Goal: Book appointment/travel/reservation

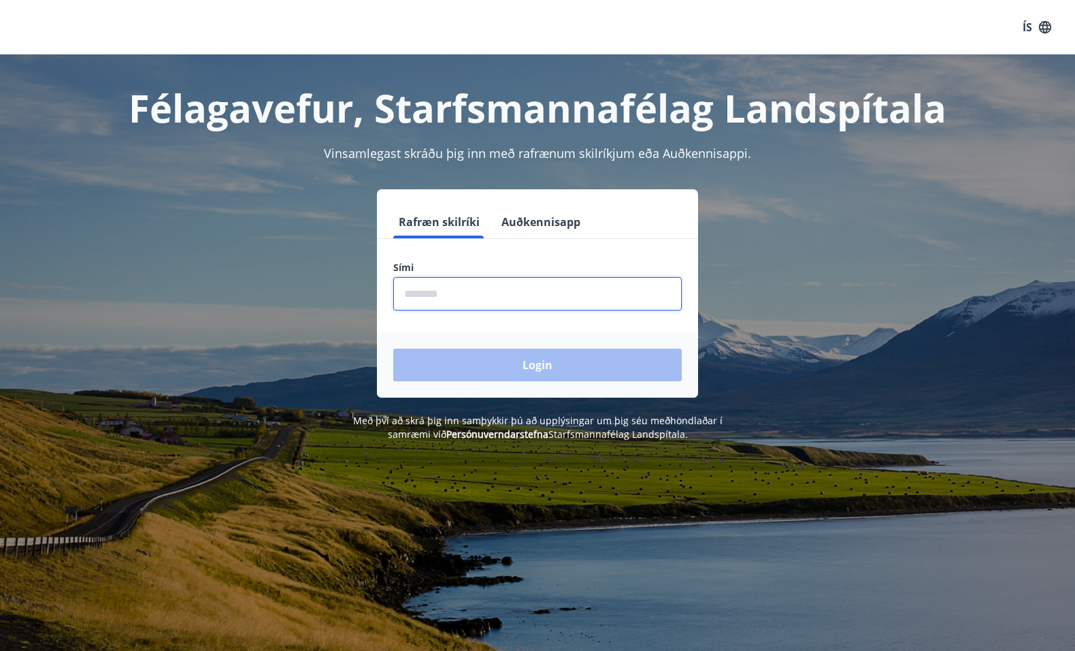
click at [474, 291] on input "phone" at bounding box center [537, 293] width 289 height 33
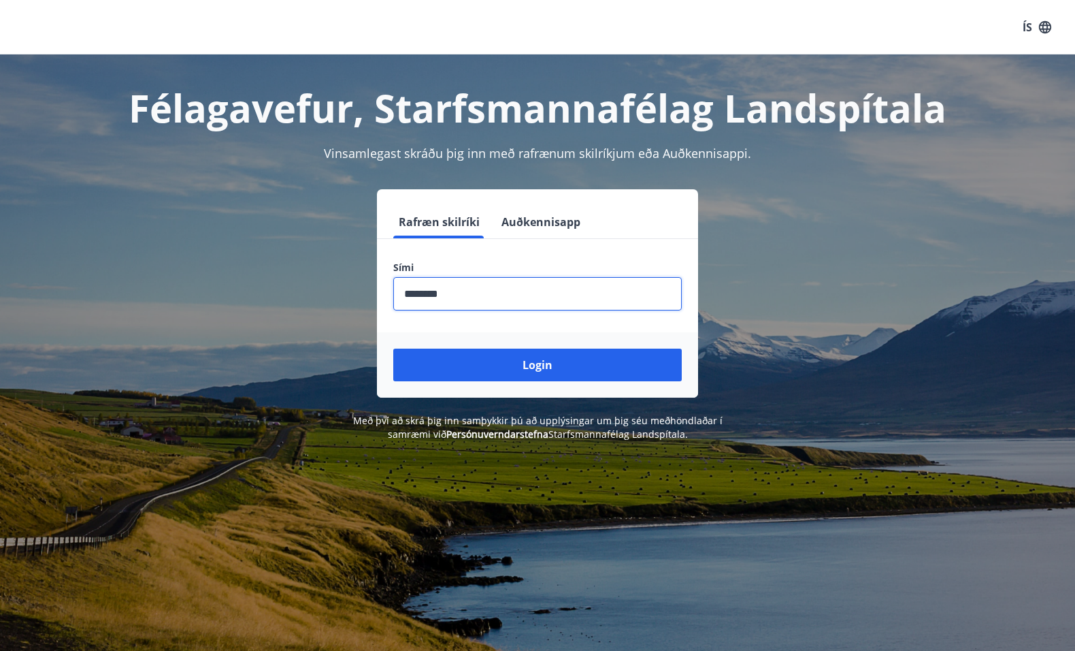
type input "********"
click at [393, 348] on button "Login" at bounding box center [537, 364] width 289 height 33
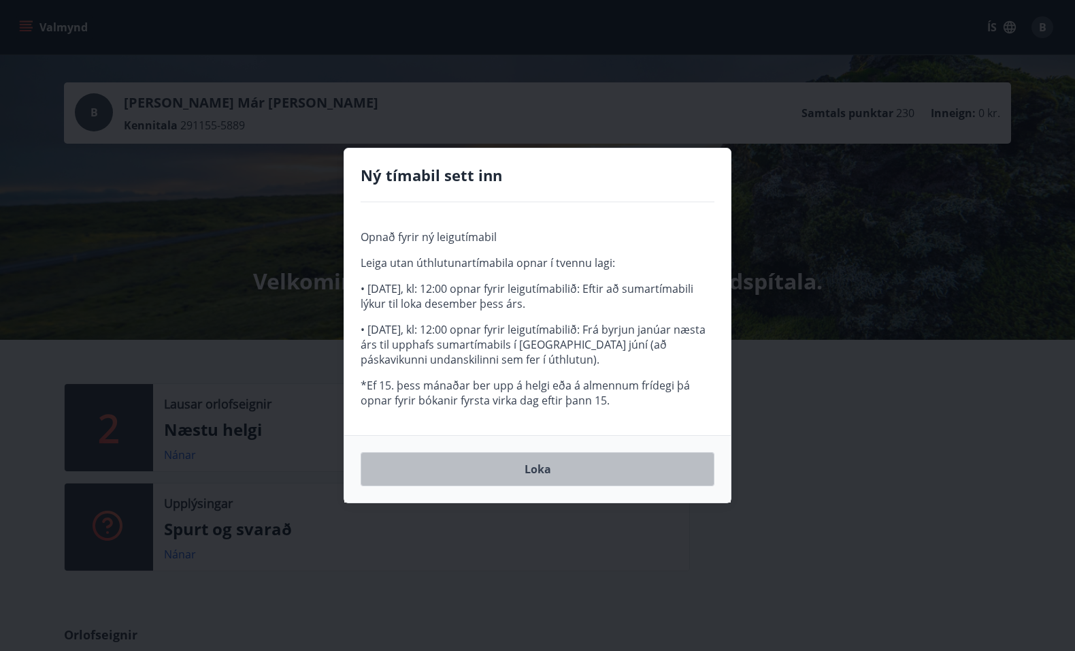
click at [559, 465] on button "Loka" at bounding box center [538, 469] width 354 height 34
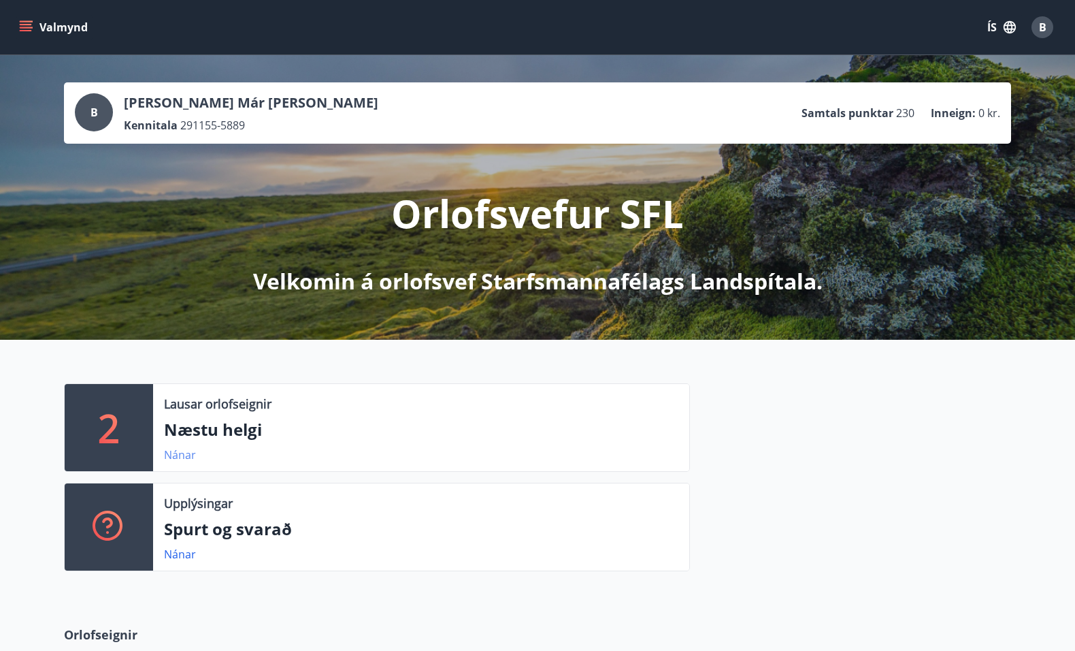
click at [172, 455] on link "Nánar" at bounding box center [180, 454] width 32 height 15
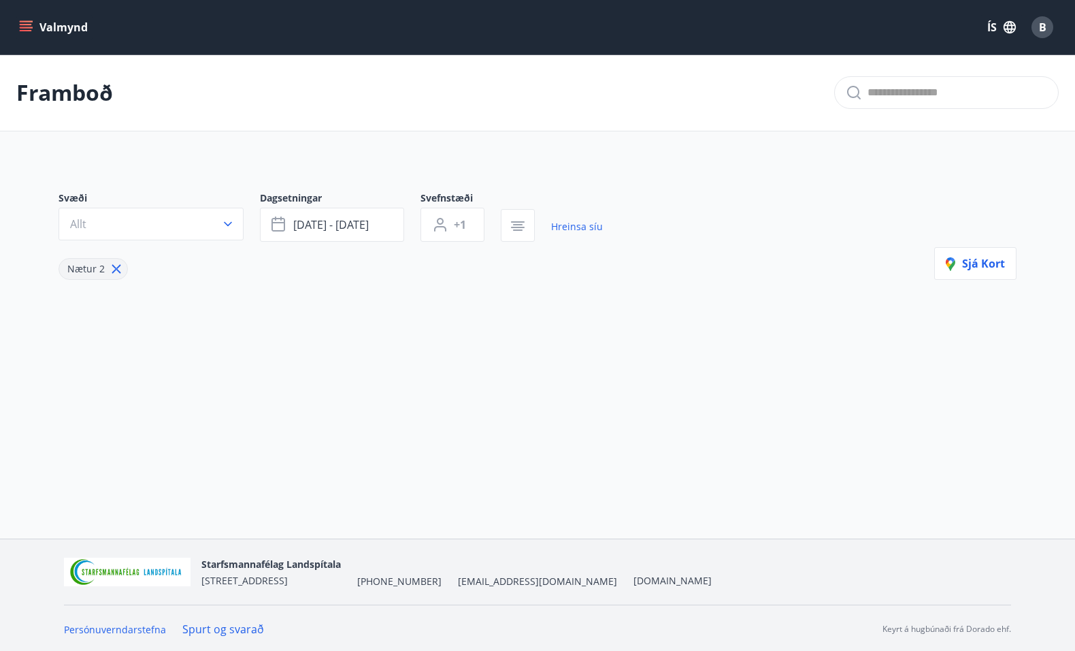
type input "*"
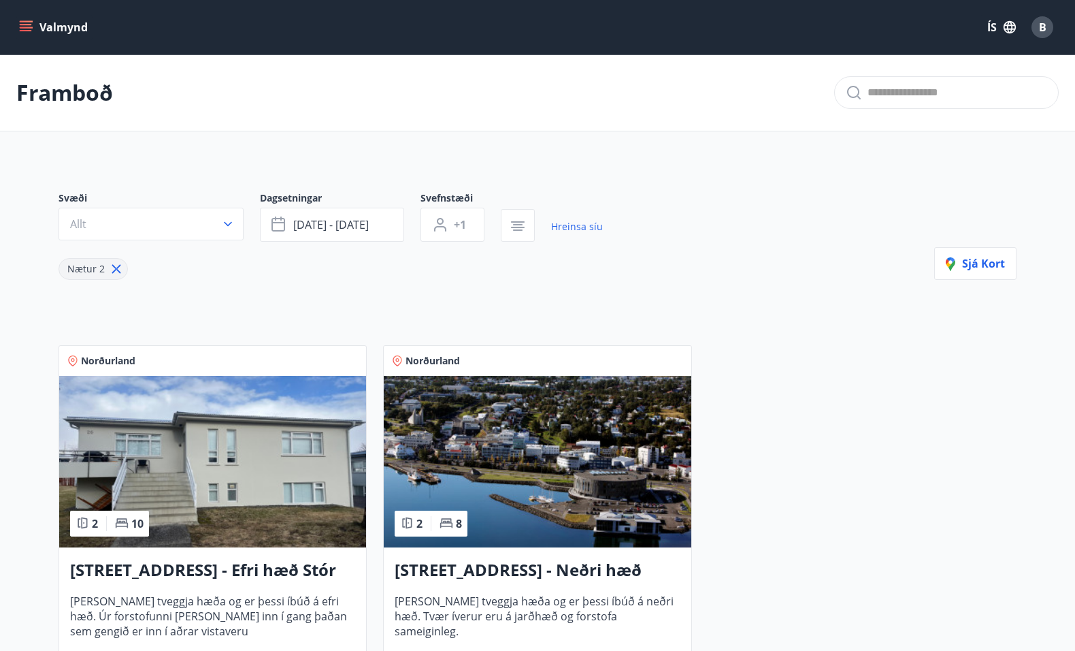
click at [26, 22] on icon "menu" at bounding box center [26, 27] width 14 height 14
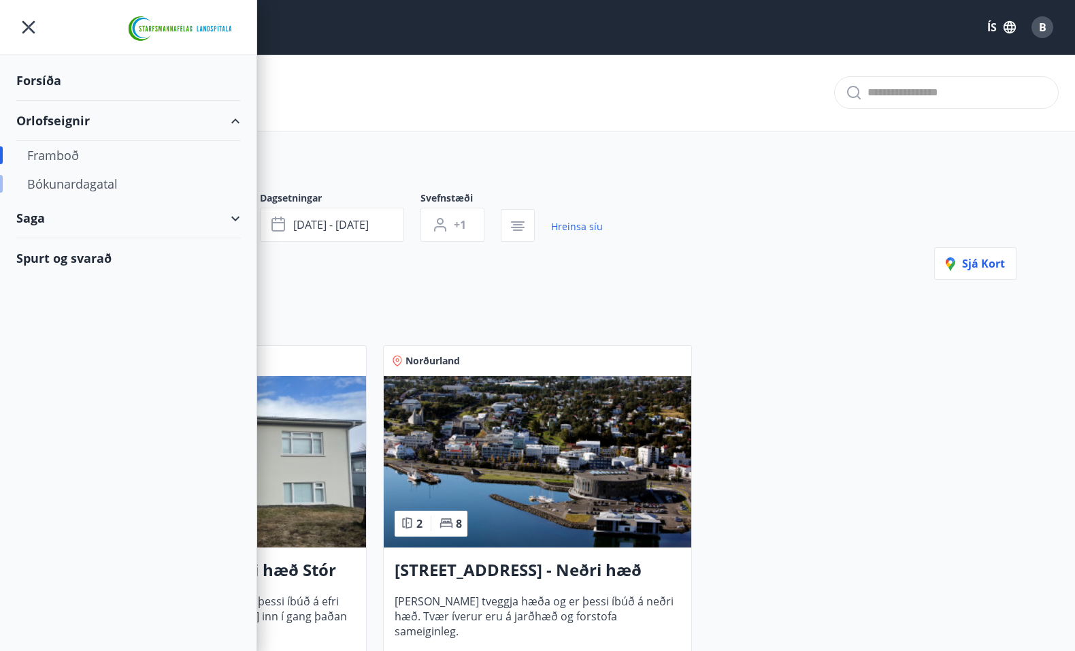
click at [40, 178] on div "Bókunardagatal" at bounding box center [128, 183] width 202 height 29
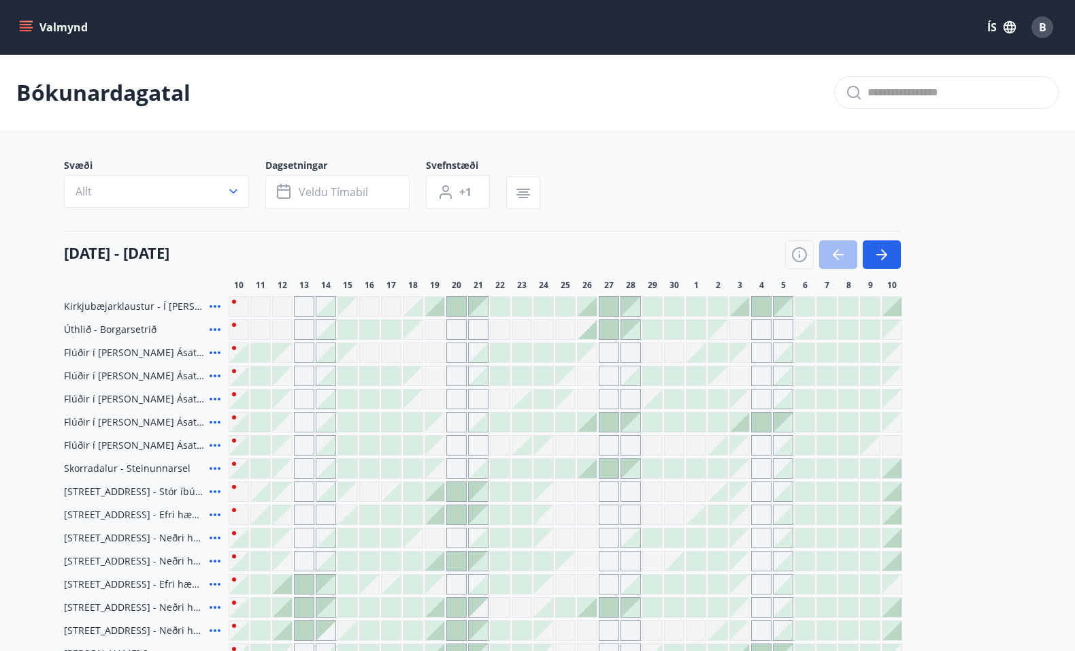
click at [440, 309] on div at bounding box center [434, 306] width 19 height 19
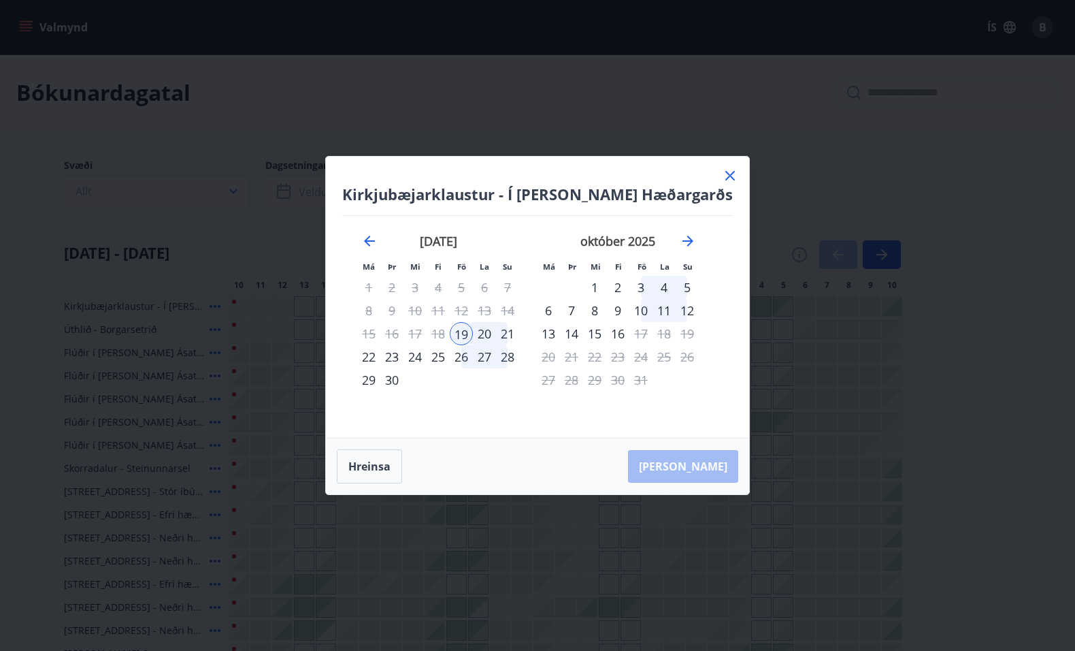
click at [722, 171] on icon at bounding box center [730, 175] width 16 height 16
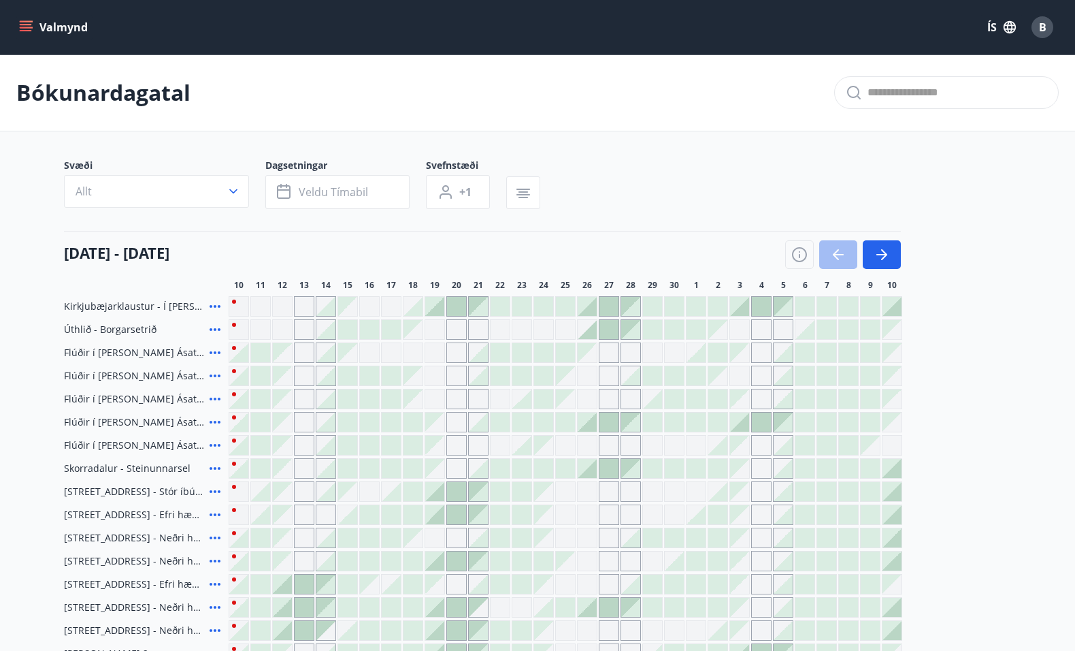
click at [589, 306] on div at bounding box center [587, 306] width 19 height 19
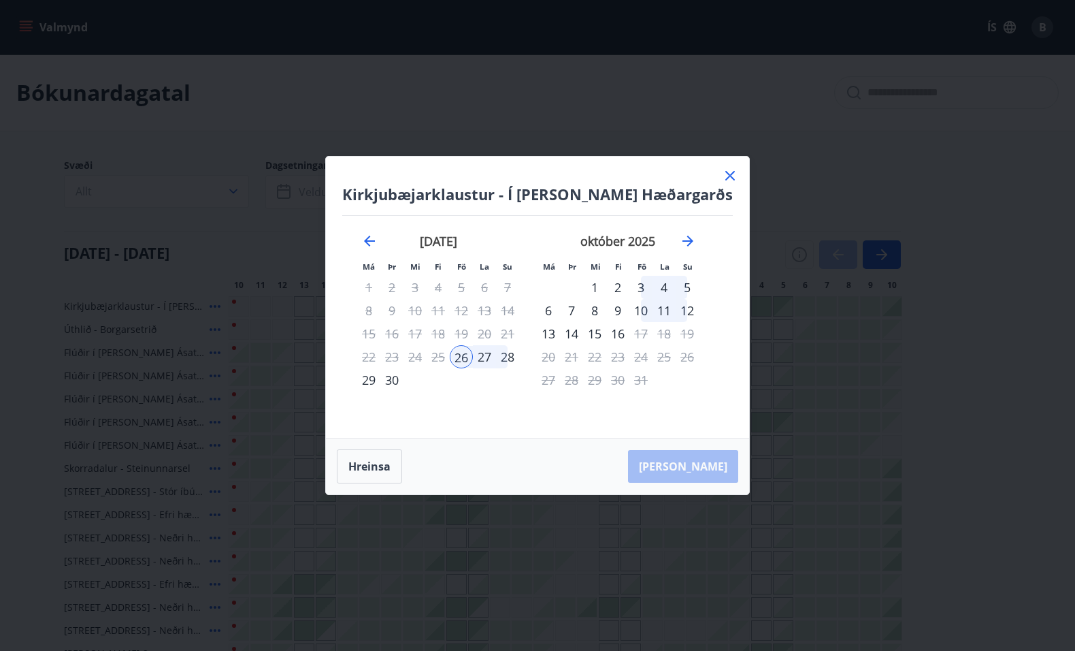
click at [722, 178] on icon at bounding box center [730, 175] width 16 height 16
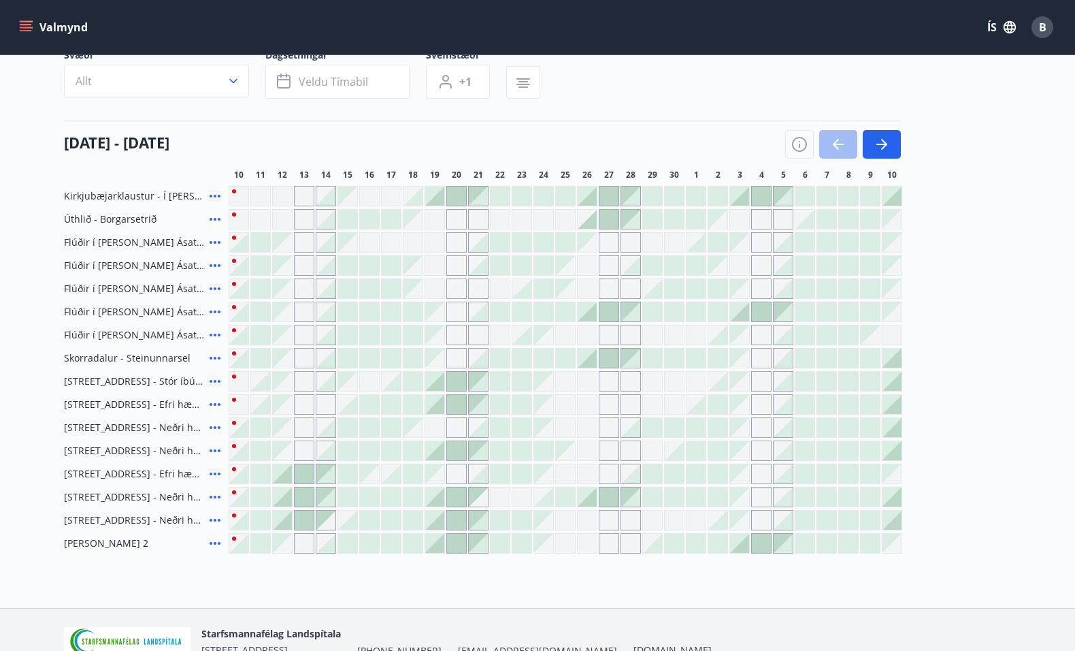
scroll to position [114, 0]
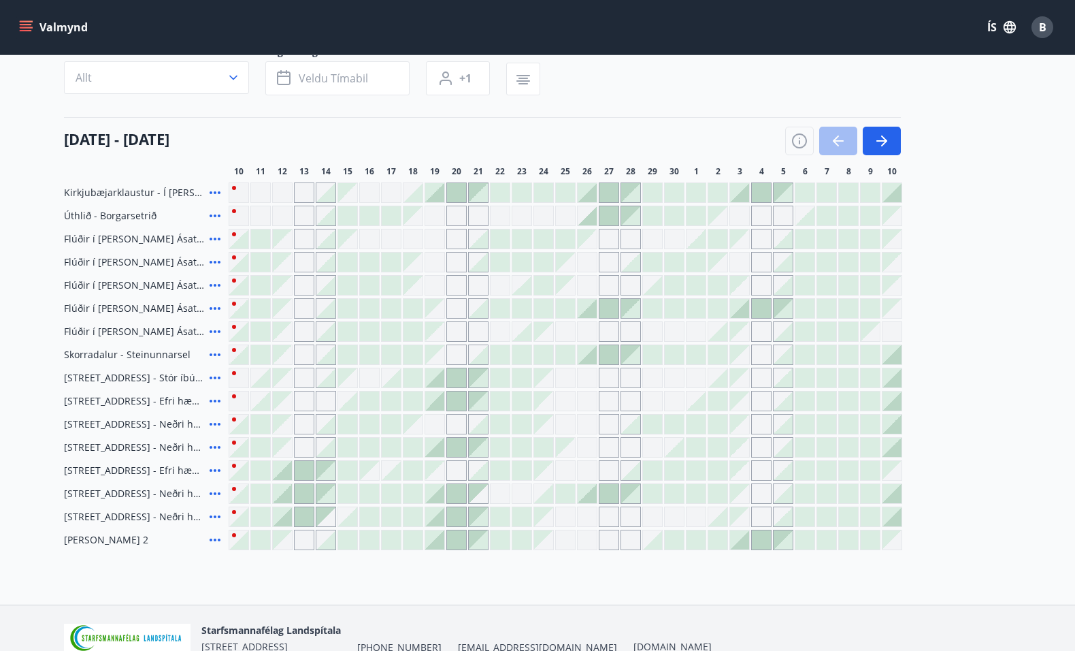
click at [438, 194] on div at bounding box center [434, 192] width 19 height 19
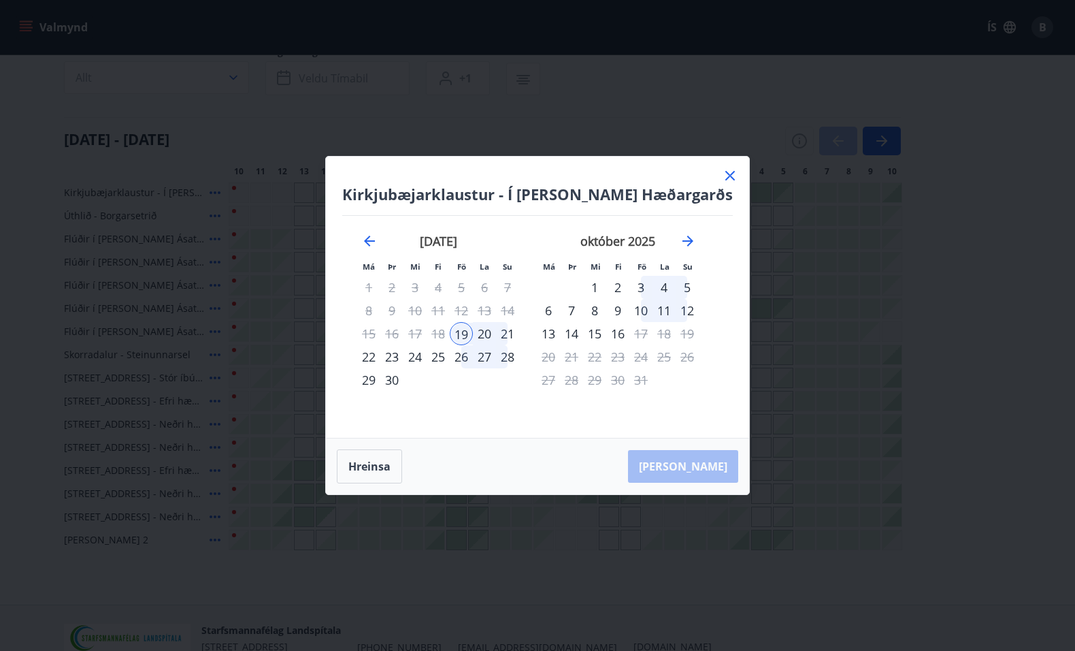
click at [515, 330] on div "21" at bounding box center [507, 333] width 23 height 23
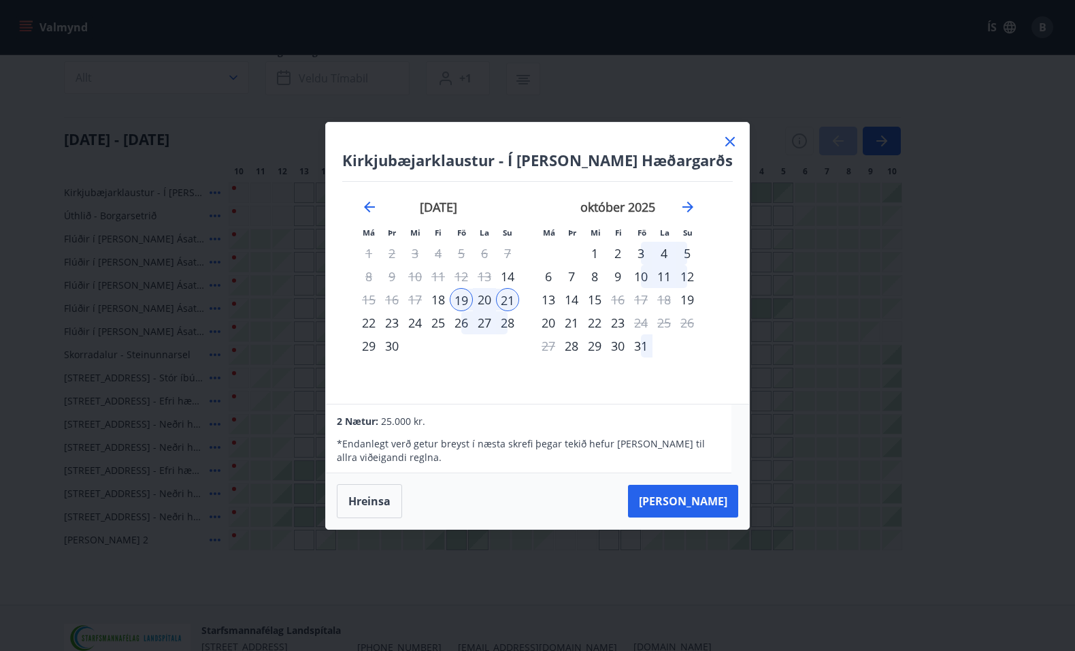
click at [722, 144] on icon at bounding box center [730, 141] width 16 height 16
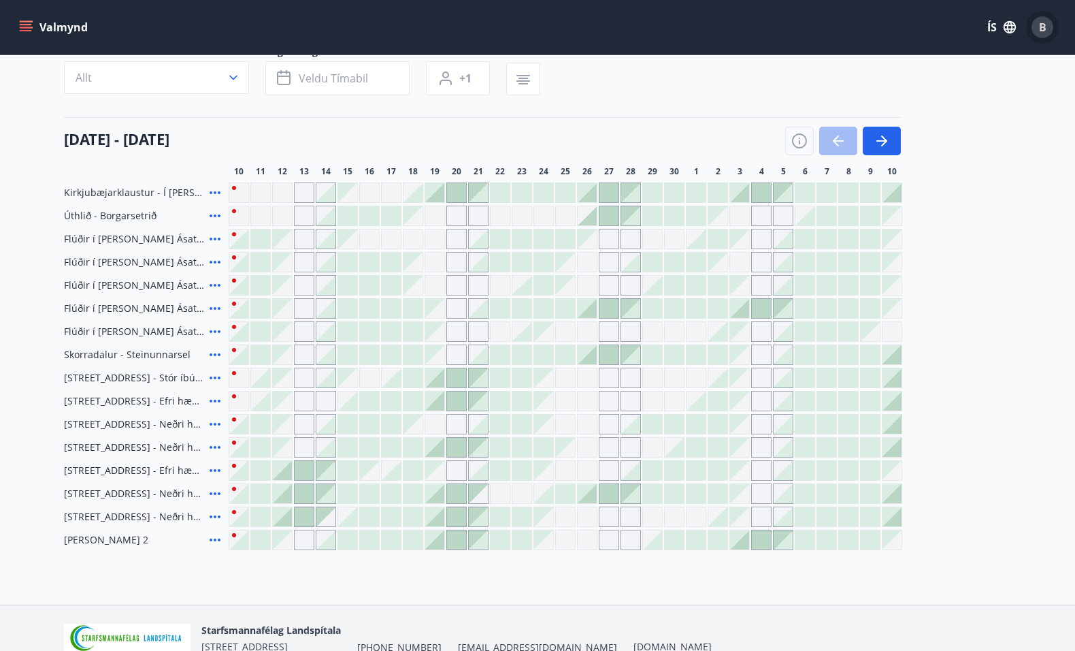
click at [1045, 23] on span "B" at bounding box center [1042, 27] width 7 height 15
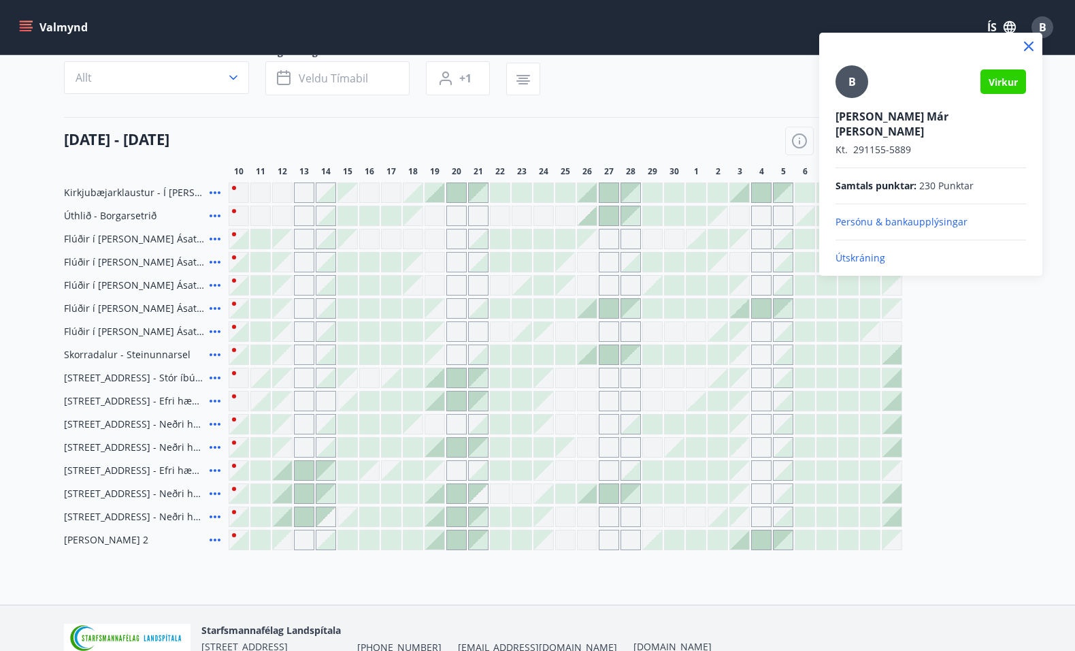
click at [869, 251] on p "Útskráning" at bounding box center [931, 258] width 191 height 14
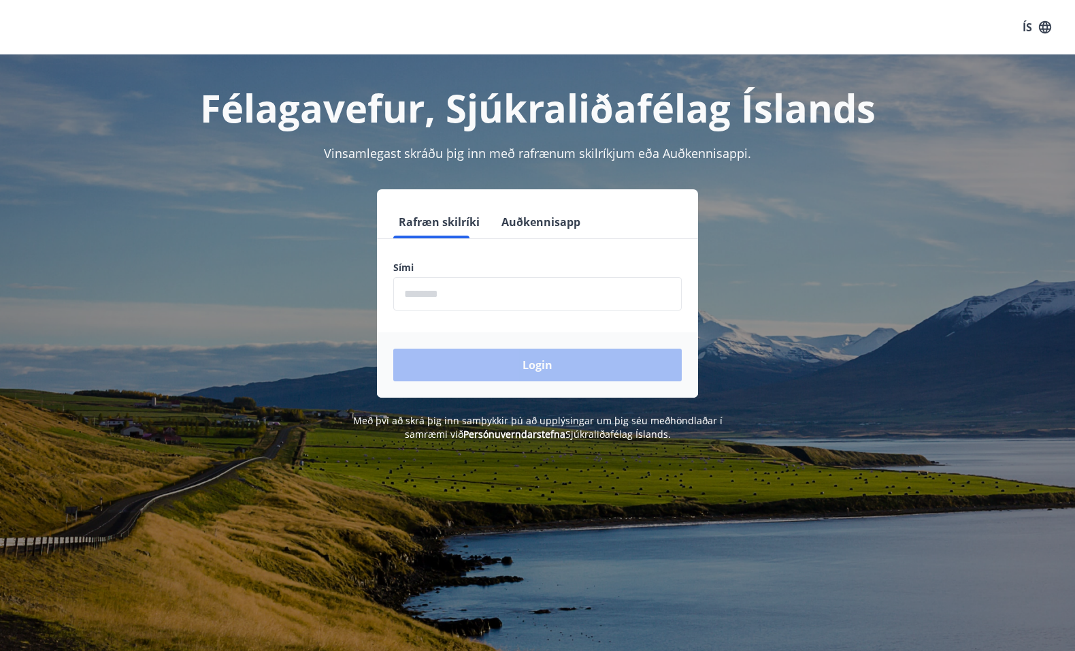
click at [574, 297] on input "phone" at bounding box center [537, 293] width 289 height 33
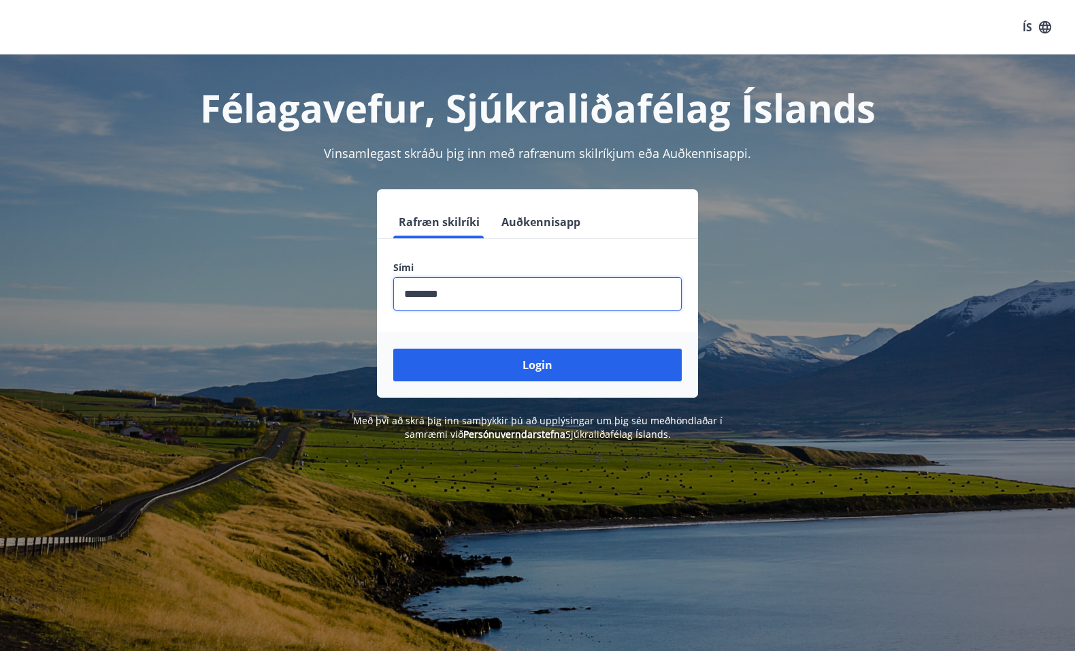
type input "********"
click at [393, 348] on button "Login" at bounding box center [537, 364] width 289 height 33
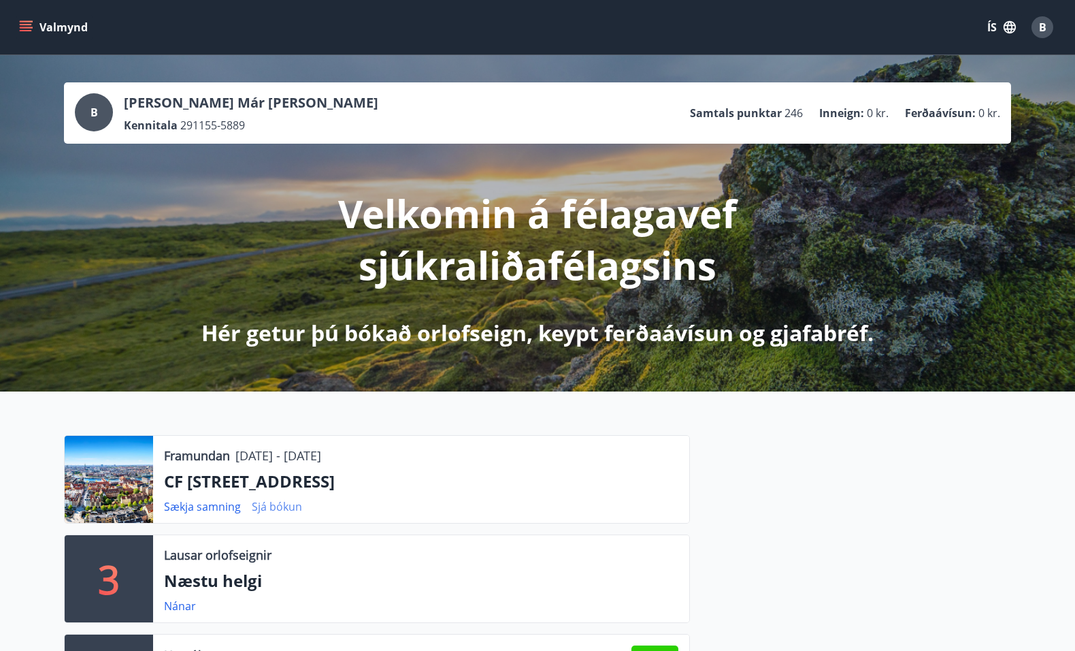
click at [280, 504] on link "Sjá bókun" at bounding box center [277, 506] width 50 height 15
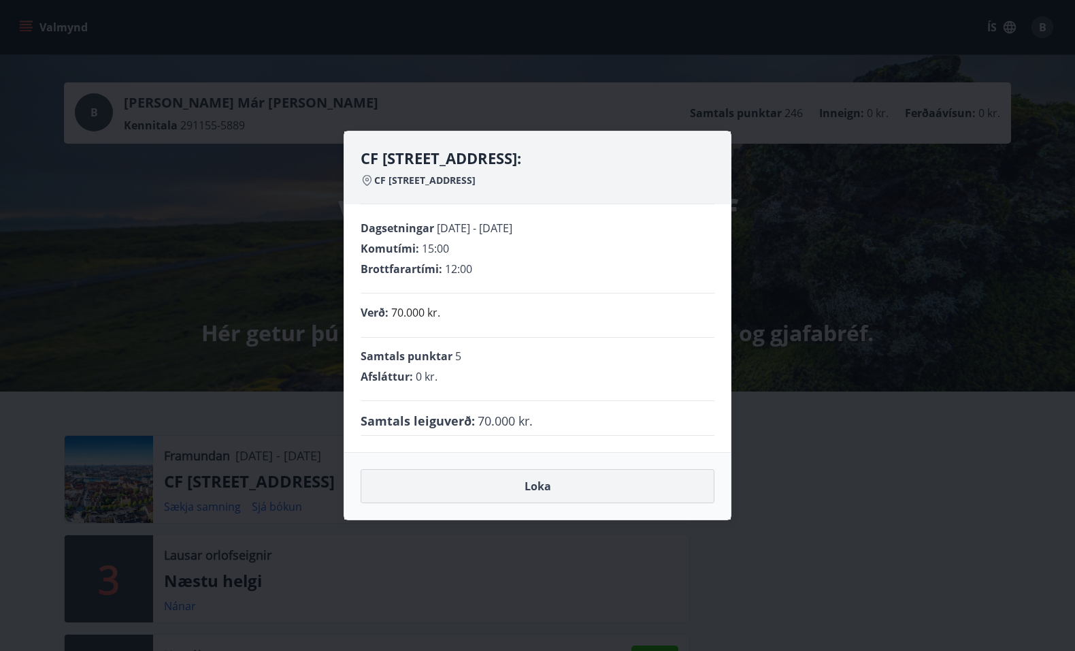
click at [436, 485] on button "Loka" at bounding box center [538, 486] width 354 height 34
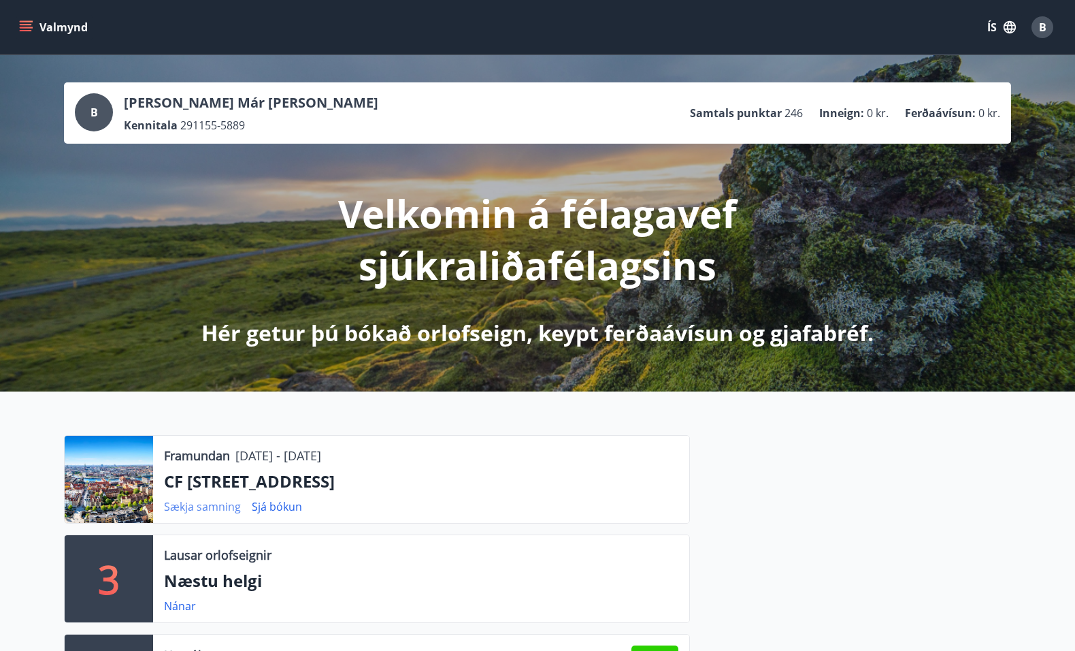
click at [208, 506] on link "Sækja samning" at bounding box center [202, 506] width 77 height 15
click at [1043, 30] on span "B" at bounding box center [1042, 27] width 7 height 15
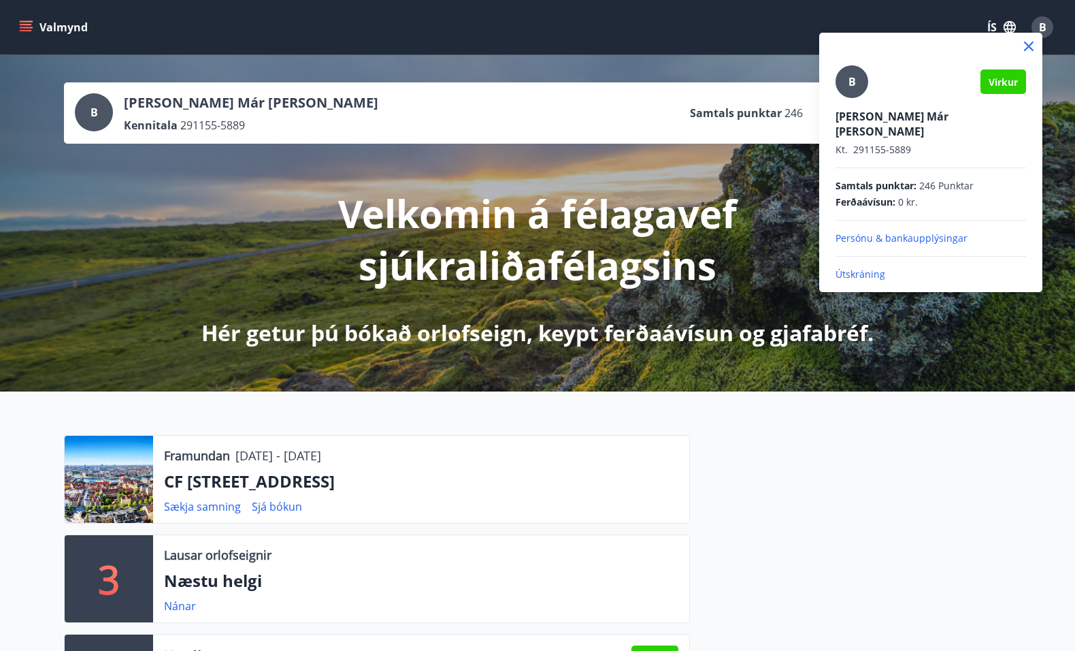
click at [862, 267] on p "Útskráning" at bounding box center [931, 274] width 191 height 14
